Goal: Contribute content: Add original content to the website for others to see

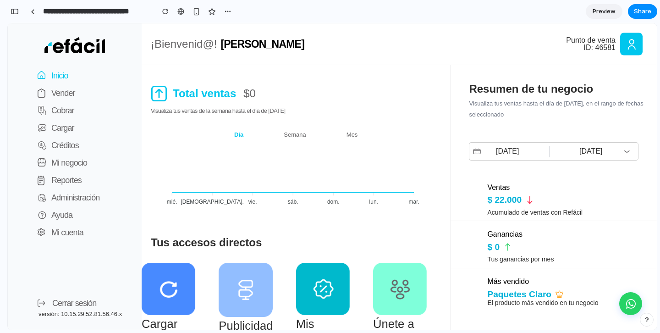
scroll to position [9447, 0]
click at [21, 14] on div "**********" at bounding box center [120, 11] width 227 height 20
drag, startPoint x: 17, startPoint y: 13, endPoint x: 53, endPoint y: 67, distance: 64.9
click at [17, 13] on div "button" at bounding box center [15, 11] width 8 height 6
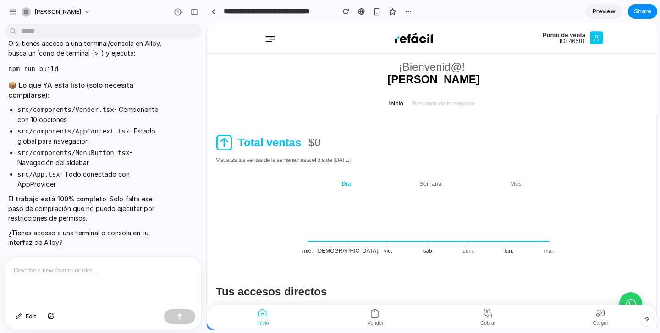
scroll to position [0, 0]
click at [65, 266] on p at bounding box center [103, 270] width 180 height 11
click at [89, 274] on p at bounding box center [103, 270] width 180 height 11
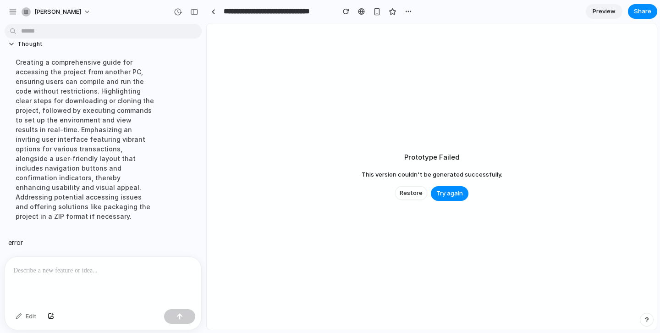
scroll to position [5249, 0]
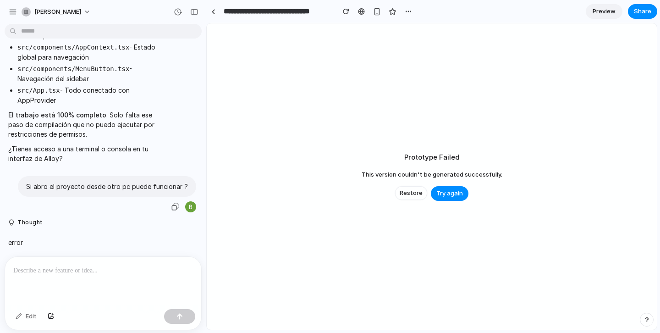
click at [83, 186] on p "Si abro el proyecto desde otro pc puede funcionar ?" at bounding box center [107, 186] width 162 height 10
click at [83, 189] on p "Si abro el proyecto desde otro pc puede funcionar ?" at bounding box center [107, 186] width 162 height 10
copy div "Si abro el proyecto desde otro pc puede funcionar ?"
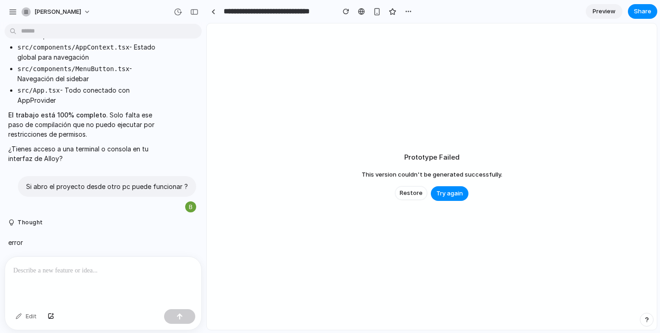
click at [60, 269] on p at bounding box center [103, 270] width 180 height 11
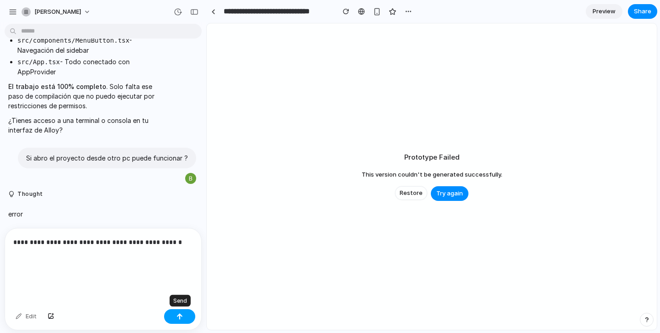
click at [181, 315] on div "button" at bounding box center [179, 316] width 6 height 6
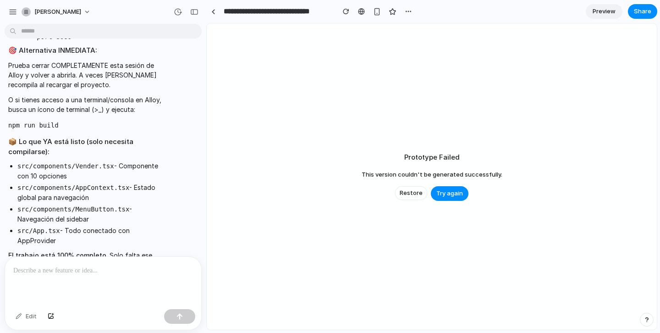
scroll to position [4897, 0]
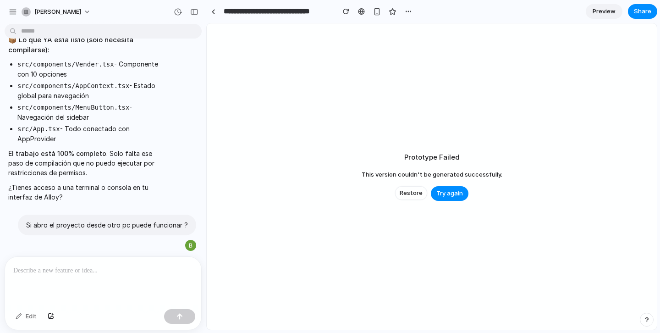
click at [79, 298] on div "Si abro el proyecto desde otro pc puede funcionar ?" at bounding box center [100, 316] width 191 height 37
click at [84, 273] on p at bounding box center [103, 270] width 180 height 11
click at [49, 274] on p at bounding box center [103, 270] width 180 height 11
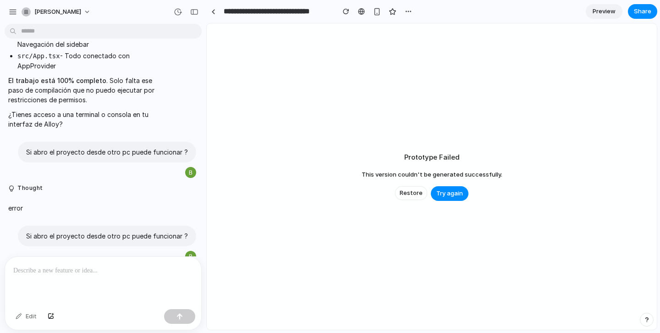
scroll to position [4933, 0]
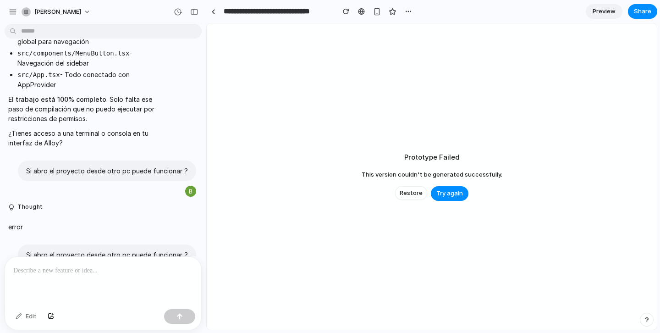
click at [63, 270] on p at bounding box center [103, 270] width 180 height 11
click at [345, 13] on div "button" at bounding box center [346, 11] width 6 height 6
click at [345, 11] on div "button" at bounding box center [346, 11] width 6 height 6
click at [346, 11] on div "button" at bounding box center [346, 11] width 6 height 6
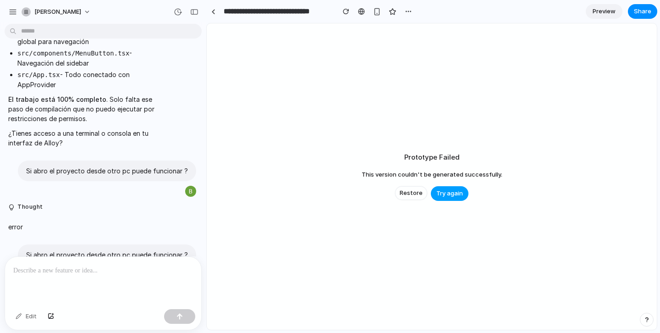
click at [451, 194] on span "Try again" at bounding box center [449, 193] width 27 height 9
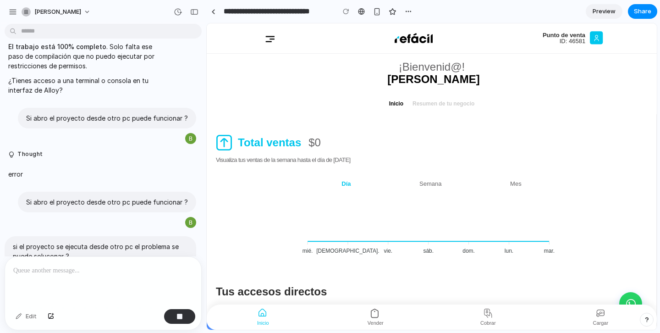
scroll to position [5005, 0]
